Goal: Task Accomplishment & Management: Complete application form

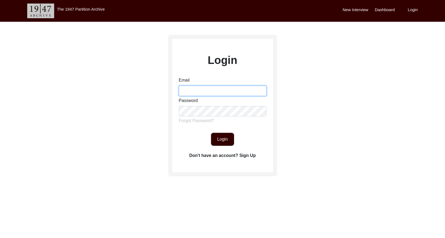
drag, startPoint x: 200, startPoint y: 89, endPoint x: 207, endPoint y: 91, distance: 7.5
click at [200, 89] on input "Email" at bounding box center [223, 91] width 88 height 10
type input "[EMAIL_ADDRESS][DOMAIN_NAME]"
click at [226, 140] on button "Login" at bounding box center [222, 139] width 23 height 13
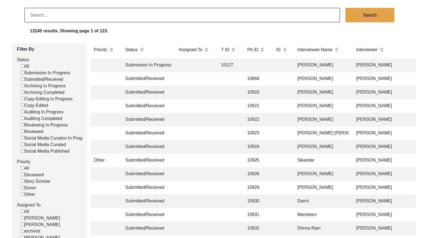
scroll to position [36, 0]
click at [24, 79] on input "Submitted/Received" at bounding box center [23, 79] width 4 height 4
checkbox input "false"
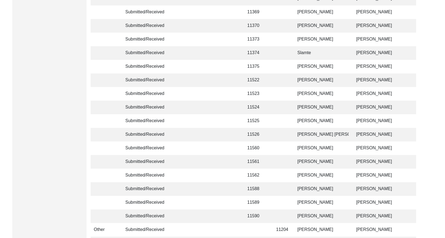
scroll to position [1285, 0]
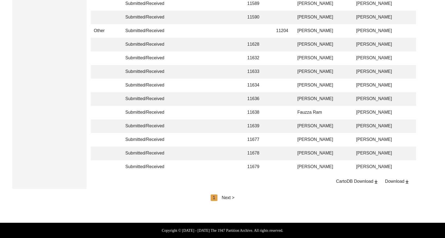
click at [228, 199] on div "Next >" at bounding box center [228, 198] width 13 height 7
click at [238, 197] on div "Next >" at bounding box center [240, 198] width 13 height 7
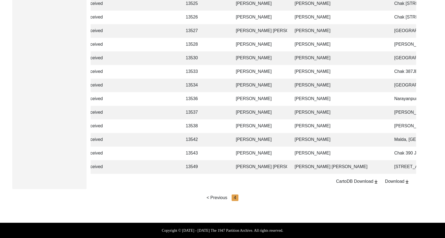
scroll to position [0, 13]
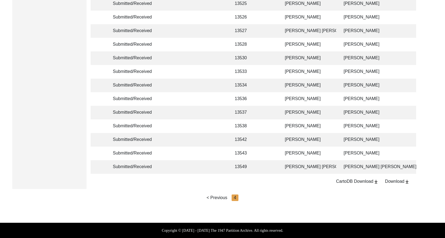
click at [335, 133] on td "[PERSON_NAME]" at bounding box center [309, 140] width 54 height 14
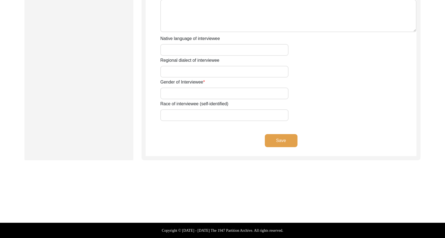
type input "Urmila"
type input "n/a"
type input "Saha"
type input "[PERSON_NAME]"
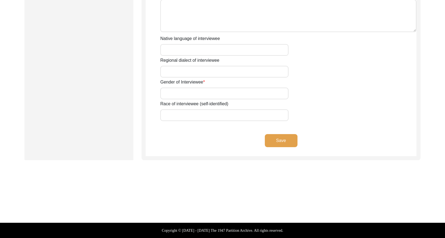
type input "n/a"
type input "1932"
type input "93"
type input "[DEMOGRAPHIC_DATA]"
type input "None"
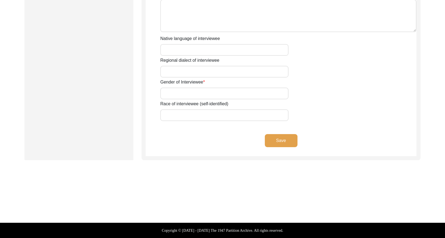
type input "Hindi/Bengali"
type input "[DEMOGRAPHIC_DATA]"
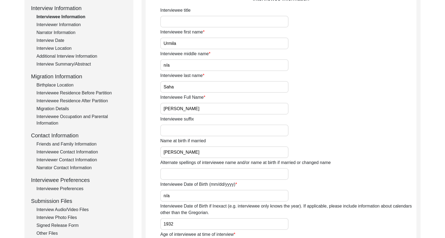
scroll to position [50, 0]
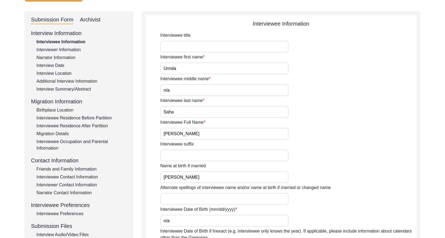
click at [57, 110] on div "Birthplace Location" at bounding box center [81, 110] width 90 height 7
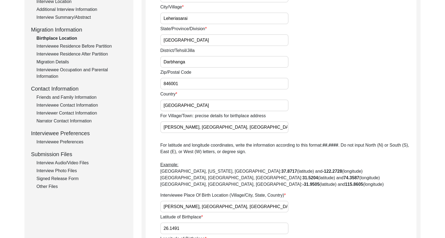
scroll to position [123, 0]
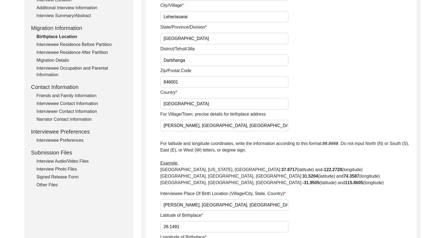
click at [66, 45] on div "Interviewee Residence Before Partition" at bounding box center [81, 44] width 90 height 7
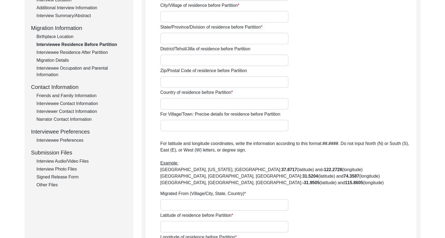
type input "n/a"
type input "[GEOGRAPHIC_DATA]"
type input "Leheriasarai"
type input "[GEOGRAPHIC_DATA]"
type input "Darbhanga"
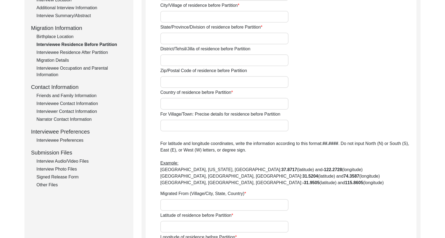
type input "846001"
type input "[GEOGRAPHIC_DATA]"
type input "[PERSON_NAME], [GEOGRAPHIC_DATA], [GEOGRAPHIC_DATA], [GEOGRAPHIC_DATA], [GEOGRA…"
type input "26.1491"
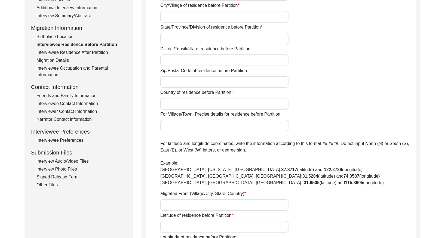
type input "85.8905"
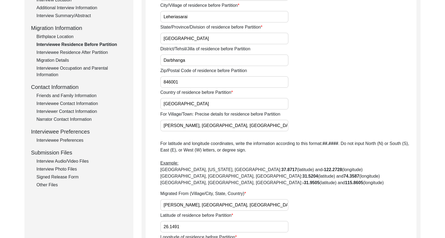
click at [71, 52] on div "Interviewee Residence After Partition" at bounding box center [81, 52] width 90 height 7
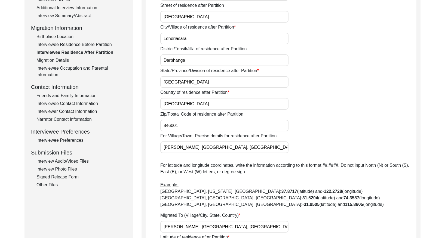
click at [64, 60] on div "Migration Details" at bounding box center [81, 60] width 90 height 7
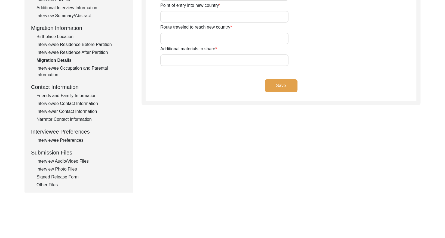
type input "n/a"
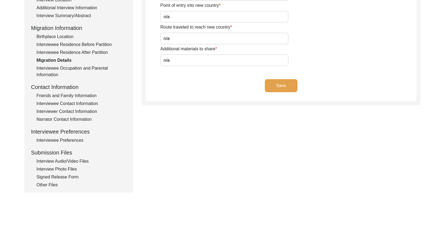
click at [66, 68] on div "Interviewee Occupation and Parental Information" at bounding box center [81, 71] width 90 height 13
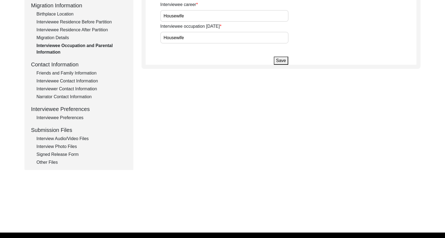
scroll to position [147, 0]
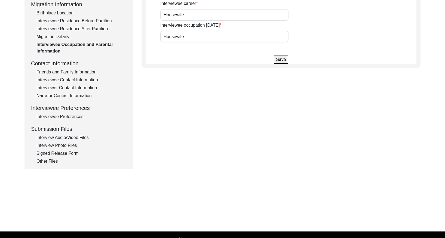
click at [78, 79] on div "Interviewee Contact Information" at bounding box center [81, 80] width 90 height 7
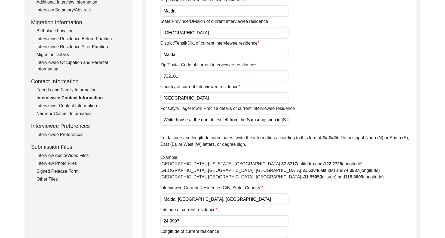
scroll to position [0, 0]
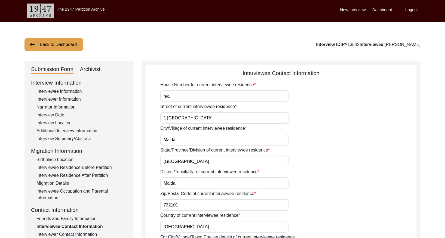
drag, startPoint x: 52, startPoint y: 41, endPoint x: 62, endPoint y: 43, distance: 10.3
click at [53, 41] on button "Back to Dashboard" at bounding box center [53, 44] width 58 height 13
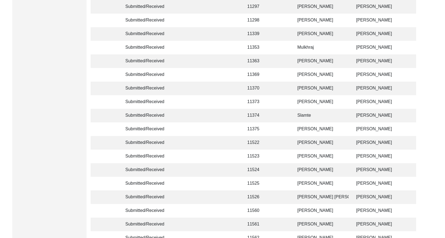
scroll to position [1285, 0]
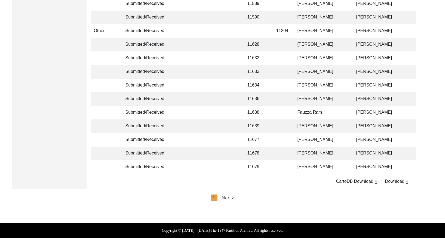
click at [227, 197] on div "Next >" at bounding box center [228, 198] width 13 height 7
click at [233, 197] on div "< Previous 2 Next >" at bounding box center [222, 198] width 49 height 7
click at [243, 197] on div "Next >" at bounding box center [240, 198] width 13 height 7
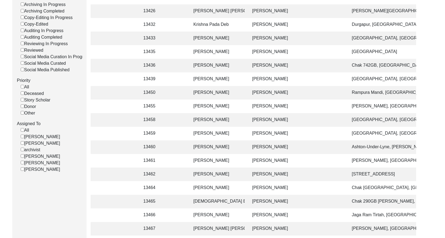
scroll to position [0, 0]
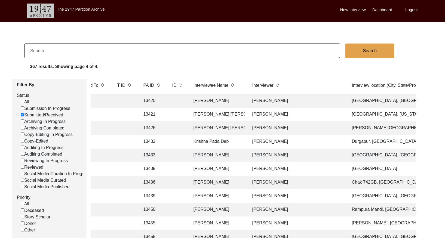
click at [95, 55] on input at bounding box center [181, 51] width 315 height 14
paste input "PA13466"
click at [33, 51] on input "PA13466" at bounding box center [181, 51] width 315 height 14
click at [36, 51] on input "PA13466" at bounding box center [181, 51] width 315 height 14
type input "13466"
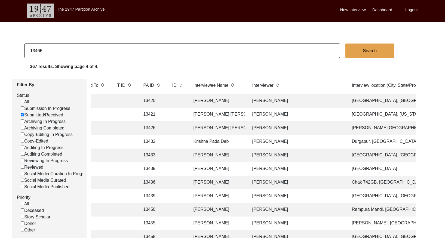
checkbox input "false"
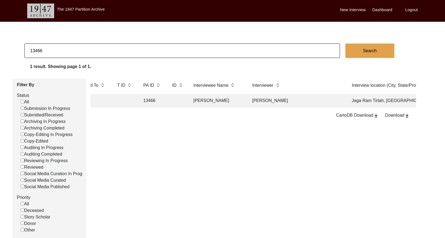
click at [255, 101] on td "[PERSON_NAME]" at bounding box center [296, 101] width 95 height 14
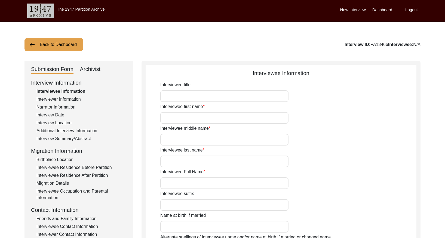
type input "Babu"
type input "[PERSON_NAME]"
type input "NA"
type input "[PERSON_NAME]"
type input "1937"
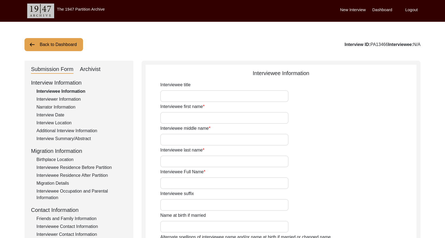
type input "1937 (Approx)"
type input "88 years"
type input "[DEMOGRAPHIC_DATA]"
type input "Na"
type input "Panjabi"
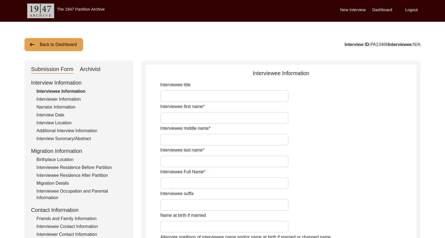
type input "Panjabi"
type input "[DEMOGRAPHIC_DATA]"
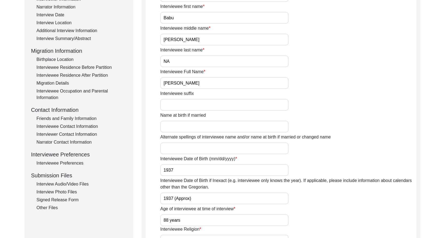
scroll to position [118, 0]
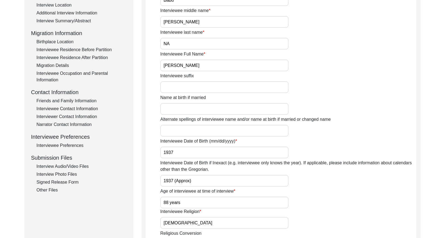
click at [67, 101] on div "Friends and Family Information" at bounding box center [81, 101] width 90 height 7
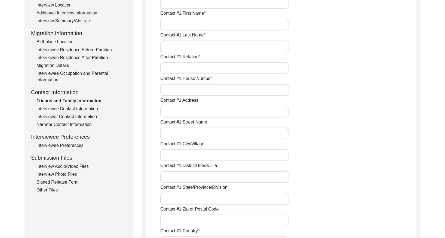
type input "[PERSON_NAME]"
type input "Grandson"
type input "[PERSON_NAME]"
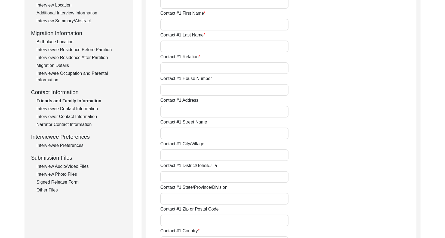
type input "Bathinda"
type input "[GEOGRAPHIC_DATA]"
type input "9914825224"
type input "NA"
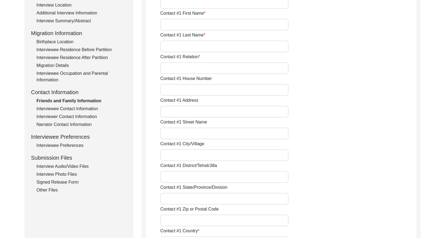
type input "NA"
type input "Na"
type input "NA"
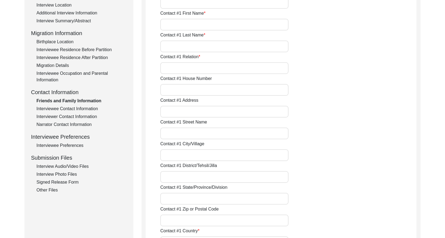
type input "NA"
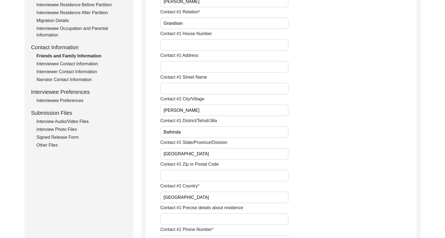
scroll to position [185, 0]
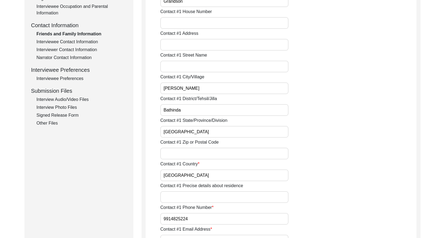
click at [75, 39] on div "Interviewee Contact Information" at bounding box center [81, 42] width 90 height 7
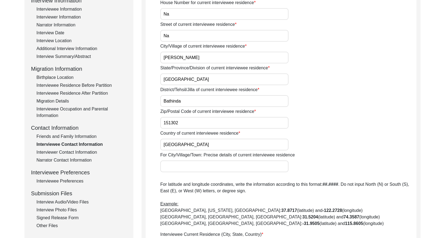
scroll to position [0, 0]
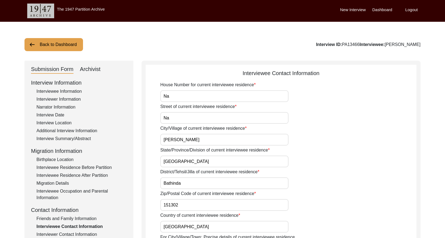
click at [54, 48] on button "Back to Dashboard" at bounding box center [53, 44] width 58 height 13
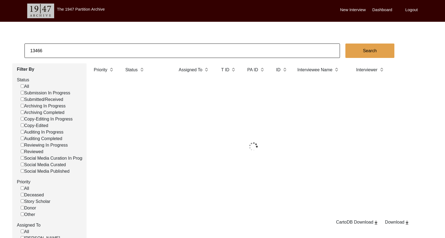
drag, startPoint x: 54, startPoint y: 48, endPoint x: 60, endPoint y: 50, distance: 7.1
click at [60, 50] on input "13466" at bounding box center [181, 51] width 315 height 14
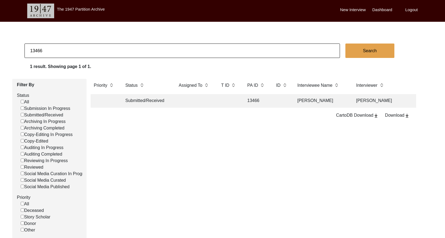
paste input "PA13467"
type input "13467"
checkbox input "false"
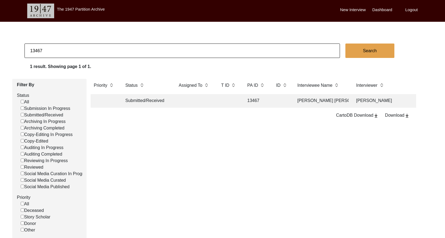
click at [205, 104] on td at bounding box center [194, 101] width 38 height 14
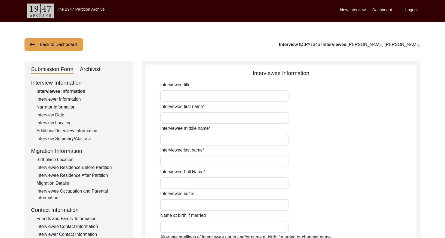
type input "[PERSON_NAME]"
type input "NA"
type input "[PERSON_NAME] [PERSON_NAME]"
type input "1922"
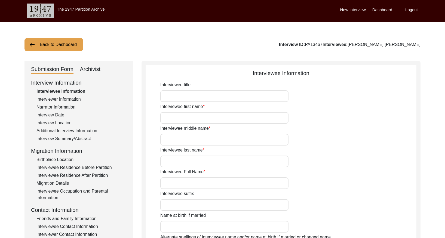
type input "1922"
type input "103 years approx"
type input "[DEMOGRAPHIC_DATA]"
type input "Panjabi"
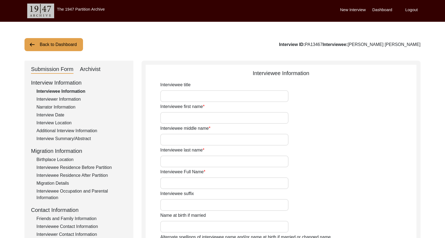
type input "[DEMOGRAPHIC_DATA]"
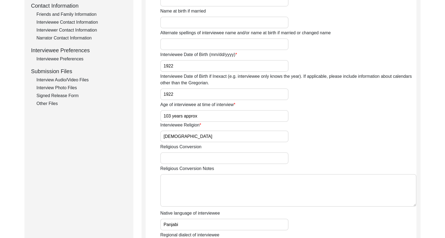
scroll to position [197, 0]
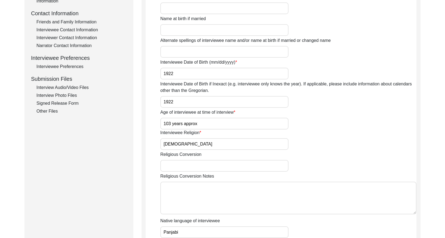
click at [76, 28] on div "Interviewee Contact Information" at bounding box center [81, 30] width 90 height 7
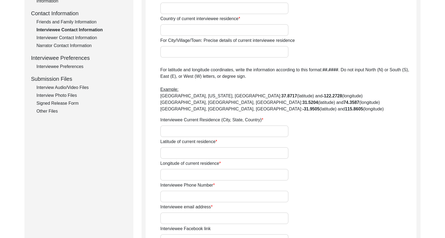
type input "Na"
type input "[PERSON_NAME]"
type input "[GEOGRAPHIC_DATA]"
type input "Bathinda"
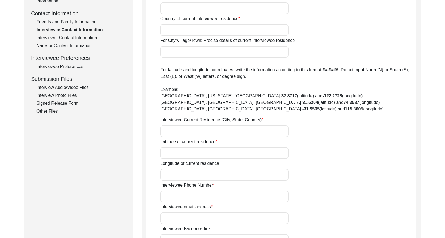
type input "151302"
type input "[GEOGRAPHIC_DATA]"
type input "[PERSON_NAME], [GEOGRAPHIC_DATA], [GEOGRAPHIC_DATA], [GEOGRAPHIC_DATA]"
type input "29.955633"
type input "75.158510"
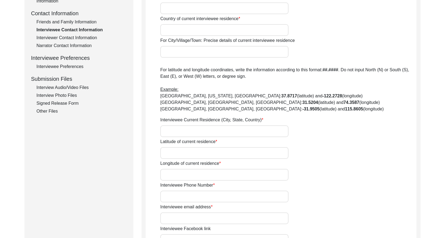
type input "000000"
type input "NA"
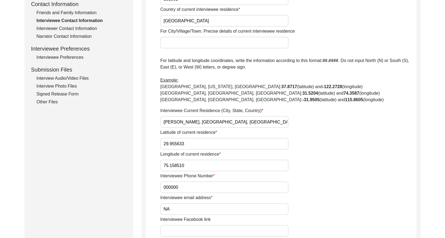
scroll to position [168, 0]
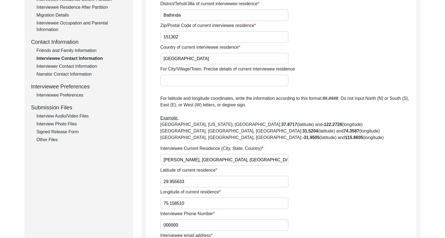
click at [75, 51] on div "Friends and Family Information" at bounding box center [81, 50] width 90 height 7
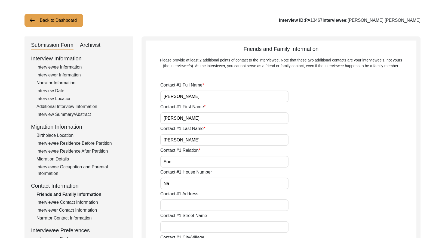
scroll to position [0, 0]
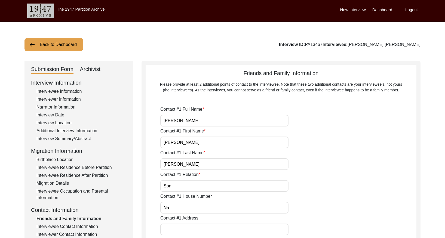
click at [52, 47] on button "Back to Dashboard" at bounding box center [53, 44] width 58 height 13
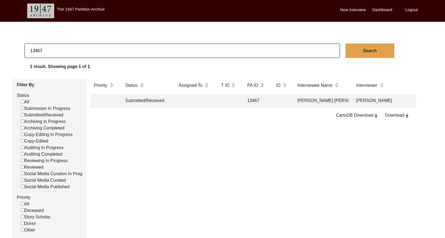
click at [99, 51] on input "13467" at bounding box center [181, 51] width 315 height 14
paste input "PA13469"
type input "13469"
checkbox input "false"
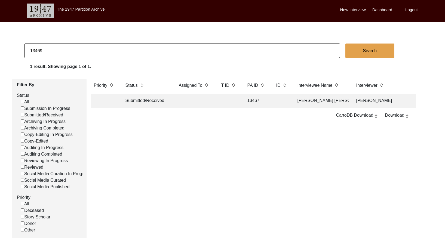
checkbox input "false"
click at [221, 104] on td at bounding box center [229, 101] width 22 height 14
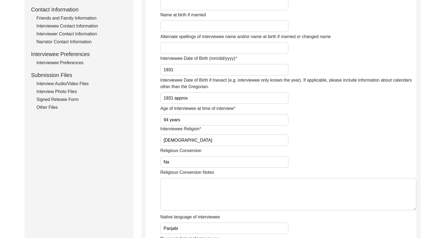
scroll to position [189, 0]
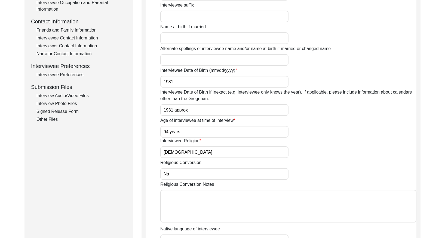
drag, startPoint x: 79, startPoint y: 39, endPoint x: 105, endPoint y: 52, distance: 29.2
click at [79, 39] on div "Interviewee Contact Information" at bounding box center [81, 38] width 90 height 7
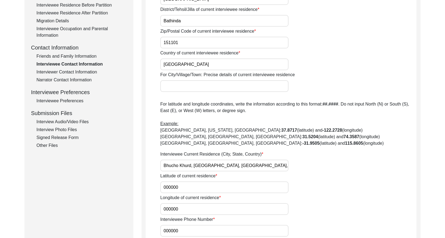
scroll to position [0, 0]
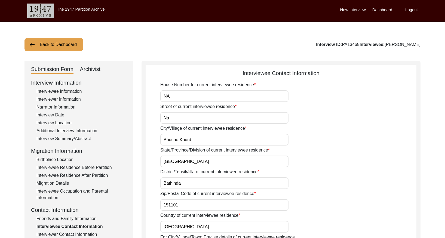
click at [63, 41] on button "Back to Dashboard" at bounding box center [53, 44] width 58 height 13
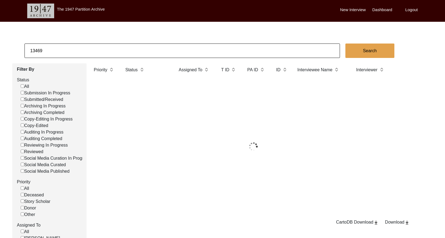
click at [95, 53] on input "13469" at bounding box center [181, 51] width 315 height 14
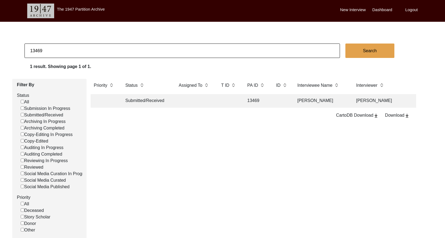
paste input "PA13462"
type input "13462"
checkbox input "false"
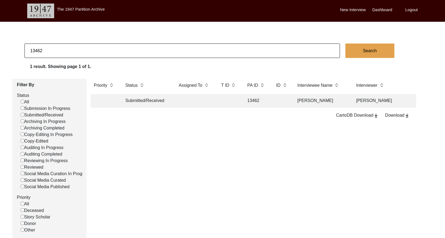
click at [282, 106] on td at bounding box center [281, 101] width 17 height 14
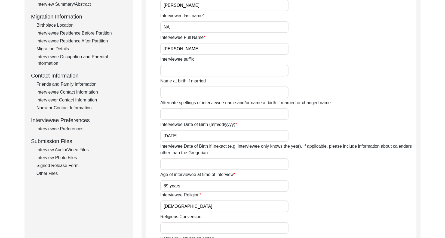
scroll to position [125, 0]
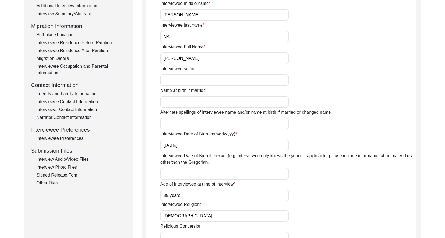
click at [76, 101] on div "Interviewee Contact Information" at bounding box center [81, 101] width 90 height 7
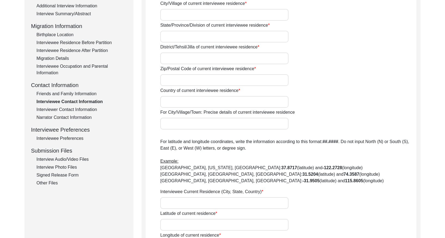
type input "Na"
type input "[STREET_ADDRESS][PERSON_NAME]"
type input "Bathinda"
type input "[GEOGRAPHIC_DATA]"
type input "Bathinda"
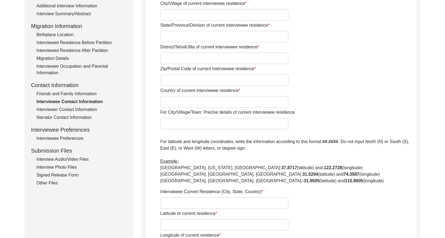
type input "151001"
type input "[GEOGRAPHIC_DATA]"
type input "[STREET_ADDRESS]"
type input "30.926430"
type input "75.826899"
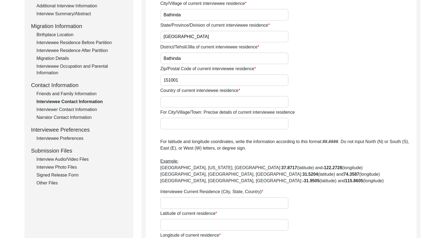
type input "000000"
type input "NA"
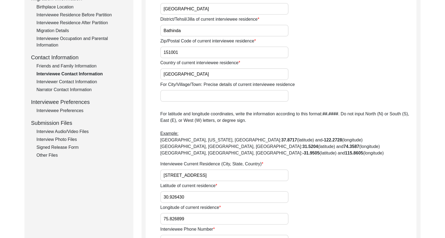
scroll to position [0, 0]
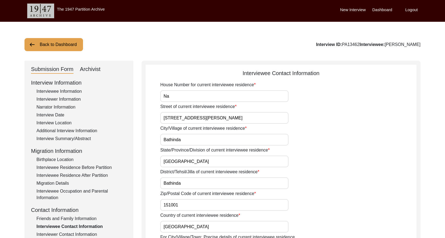
drag, startPoint x: 44, startPoint y: 44, endPoint x: 98, endPoint y: 35, distance: 54.7
click at [60, 41] on button "Back to Dashboard" at bounding box center [53, 44] width 58 height 13
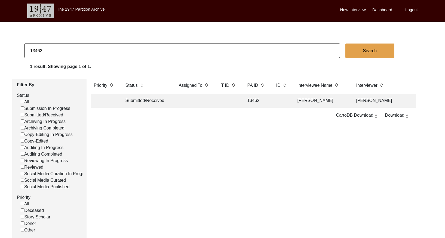
click at [70, 55] on input "13462" at bounding box center [181, 51] width 315 height 14
paste input "PA1347"
type input "13472"
checkbox input "false"
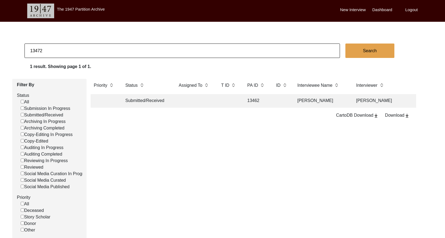
checkbox input "false"
click at [230, 98] on td at bounding box center [229, 101] width 22 height 14
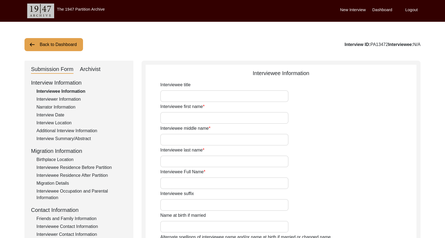
type input "[PERSON_NAME]"
type input "Kaur"
type input "Na"
type input "[PERSON_NAME]"
type input "1930 Approx"
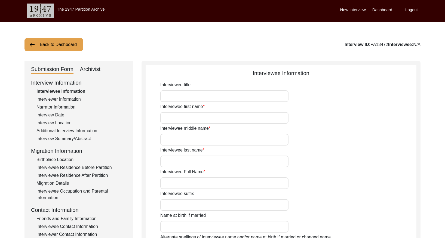
type input "1930"
type input "95 years approx"
type input "[DEMOGRAPHIC_DATA]"
type input "Panjabi"
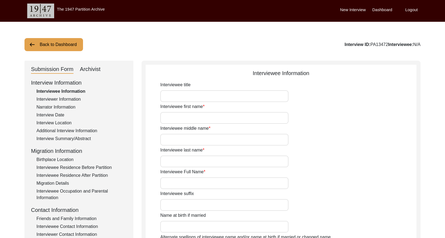
type input "[DEMOGRAPHIC_DATA]"
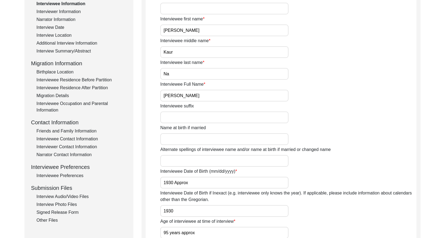
scroll to position [103, 0]
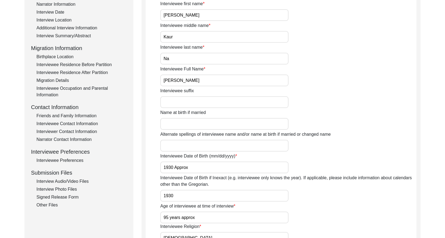
click at [86, 124] on div "Interviewee Contact Information" at bounding box center [81, 124] width 90 height 7
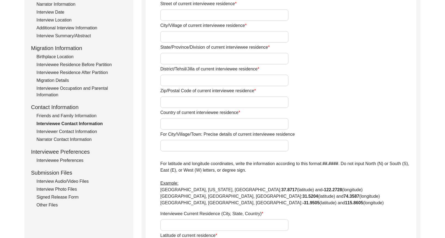
type input "Na"
type input "[PERSON_NAME]"
type input "[GEOGRAPHIC_DATA]"
type input "Bathinda"
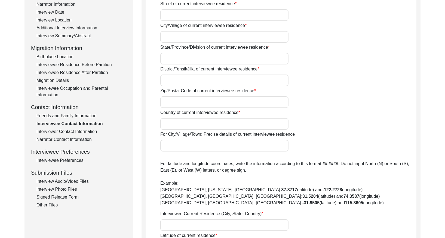
type input "151001"
type input "[GEOGRAPHIC_DATA]"
type input "[PERSON_NAME], [GEOGRAPHIC_DATA], [GEOGRAPHIC_DATA], [GEOGRAPHIC_DATA]"
type input "000000"
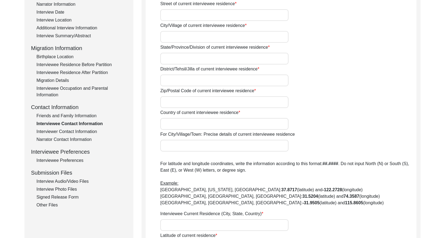
type input "000000"
type input "NA"
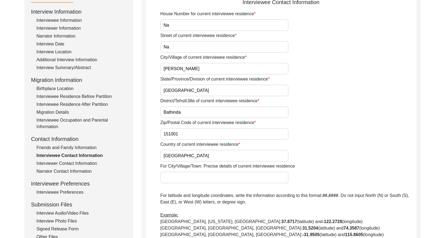
scroll to position [0, 0]
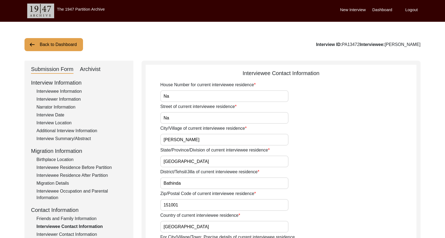
click at [48, 41] on button "Back to Dashboard" at bounding box center [53, 44] width 58 height 13
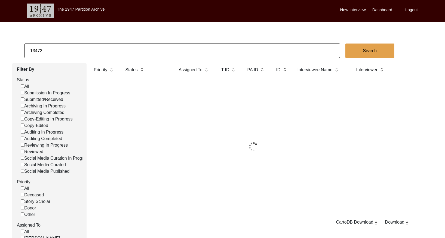
click at [68, 49] on input "13472" at bounding box center [181, 51] width 315 height 14
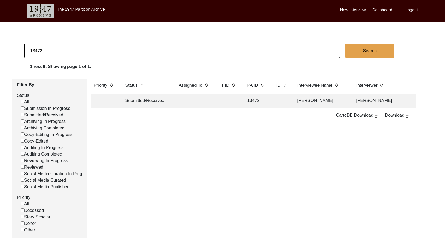
click at [68, 49] on input "13472" at bounding box center [181, 51] width 315 height 14
paste input "PA13475"
type input "13475"
checkbox input "false"
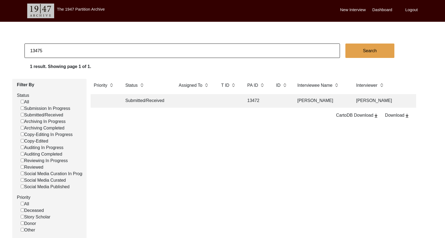
checkbox input "false"
click at [198, 106] on td at bounding box center [194, 101] width 38 height 14
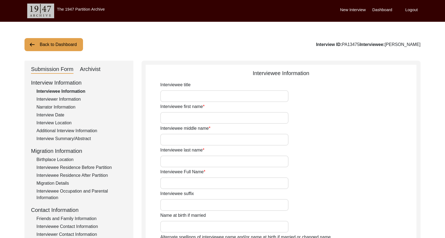
type input "Buta"
type input "[PERSON_NAME]"
type input "Na"
type input "[PERSON_NAME]"
type input "1940"
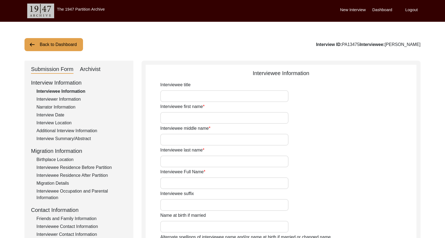
type input "1940"
type input "85 years (Approx)"
type input "[DEMOGRAPHIC_DATA]"
type input "Panjabi"
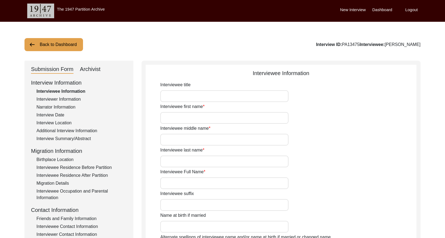
type input "[DEMOGRAPHIC_DATA]"
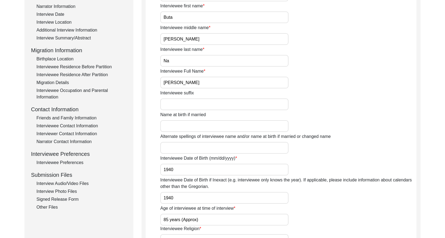
scroll to position [118, 0]
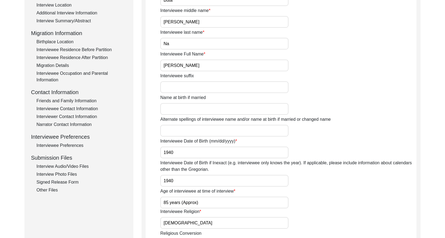
click at [82, 109] on div "Interviewee Contact Information" at bounding box center [81, 109] width 90 height 7
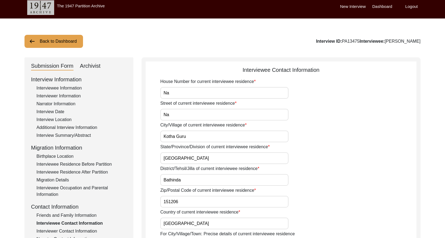
scroll to position [0, 0]
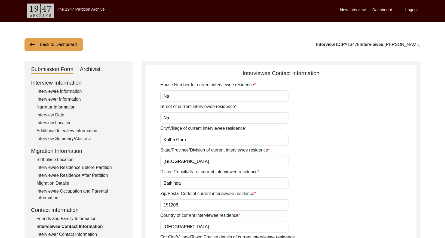
drag, startPoint x: 54, startPoint y: 44, endPoint x: 159, endPoint y: 23, distance: 106.9
click at [72, 40] on button "Back to Dashboard" at bounding box center [53, 44] width 58 height 13
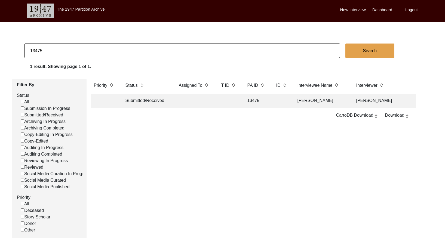
click at [84, 48] on input "13475" at bounding box center [181, 51] width 315 height 14
paste input "PA13497"
type input "13497"
checkbox input "false"
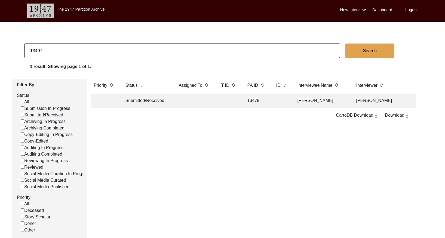
checkbox input "false"
click at [189, 100] on td at bounding box center [194, 101] width 38 height 14
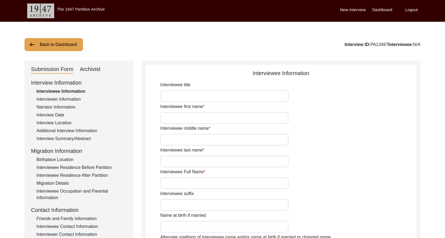
type input "Chand"
type input "[PERSON_NAME]"
type input "Na"
type input "[PERSON_NAME]"
type input "1941"
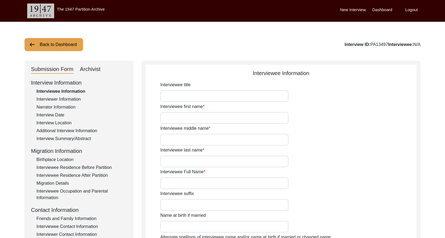
type input "1941"
type input "84 years Approx"
type input "[DEMOGRAPHIC_DATA]"
type input "Panjabi"
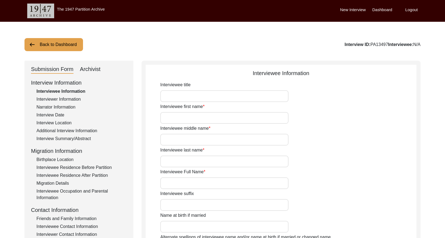
type input "[DEMOGRAPHIC_DATA]"
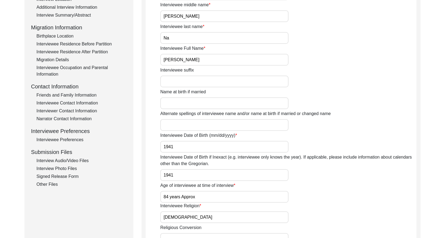
scroll to position [156, 0]
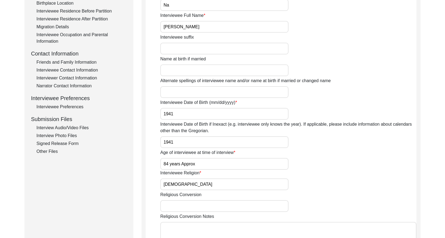
click at [77, 70] on div "Interviewee Contact Information" at bounding box center [81, 70] width 90 height 7
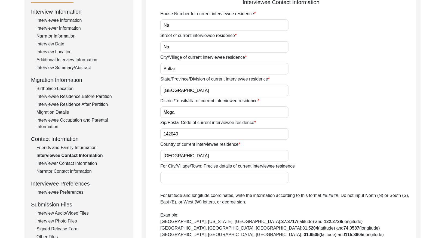
scroll to position [0, 0]
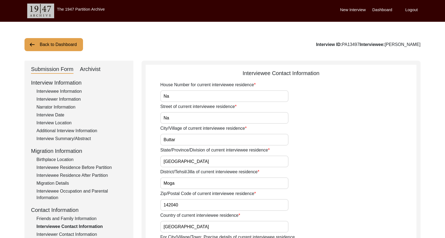
click at [47, 44] on button "Back to Dashboard" at bounding box center [53, 44] width 58 height 13
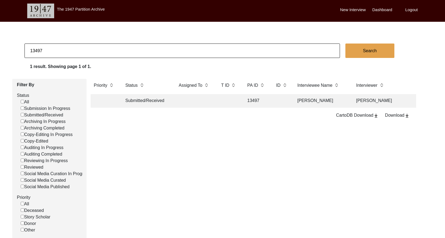
click at [58, 51] on input "13497" at bounding box center [181, 51] width 315 height 14
paste input "PA13505"
type input "13505"
checkbox input "false"
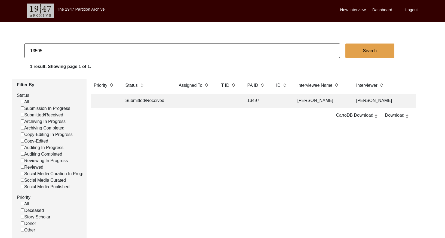
checkbox input "false"
click at [267, 104] on td "13505" at bounding box center [256, 101] width 24 height 14
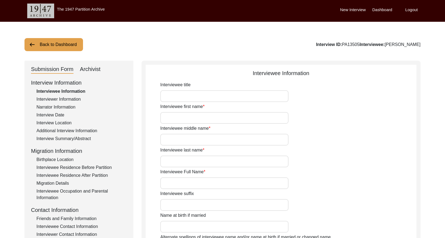
type input "[PERSON_NAME]"
type input "Na"
type input "[PERSON_NAME]"
type input "[DATE]"
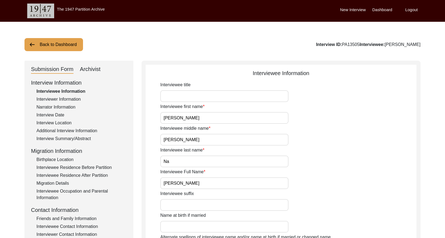
type input "91 years"
type input "[DEMOGRAPHIC_DATA]"
type input "Panjabi"
type input "[DEMOGRAPHIC_DATA]"
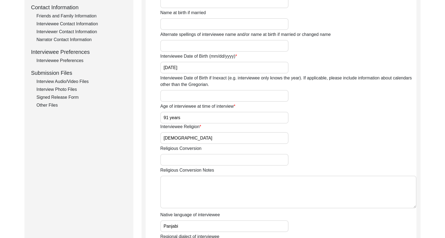
scroll to position [194, 0]
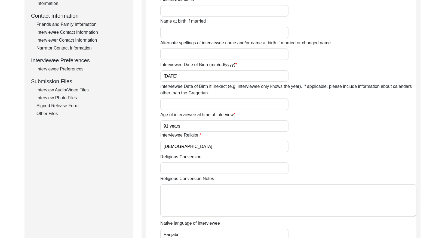
click at [66, 31] on div "Interviewee Contact Information" at bounding box center [81, 32] width 90 height 7
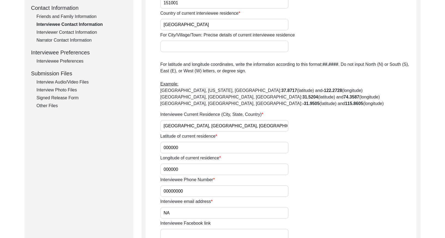
scroll to position [208, 0]
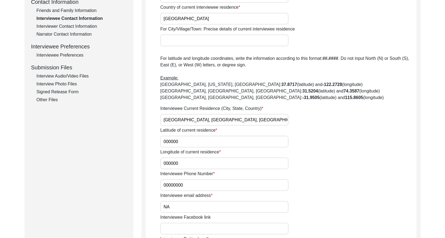
click at [65, 93] on div "Signed Release Form" at bounding box center [81, 92] width 90 height 7
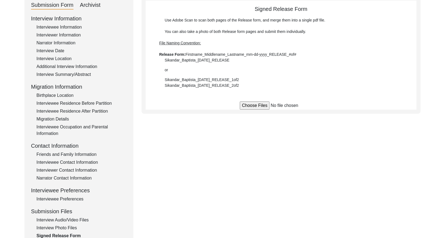
scroll to position [0, 0]
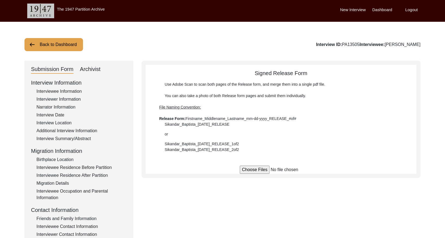
drag, startPoint x: 53, startPoint y: 44, endPoint x: 231, endPoint y: 10, distance: 181.4
click at [57, 43] on button "Back to Dashboard" at bounding box center [53, 44] width 58 height 13
